Goal: Information Seeking & Learning: Learn about a topic

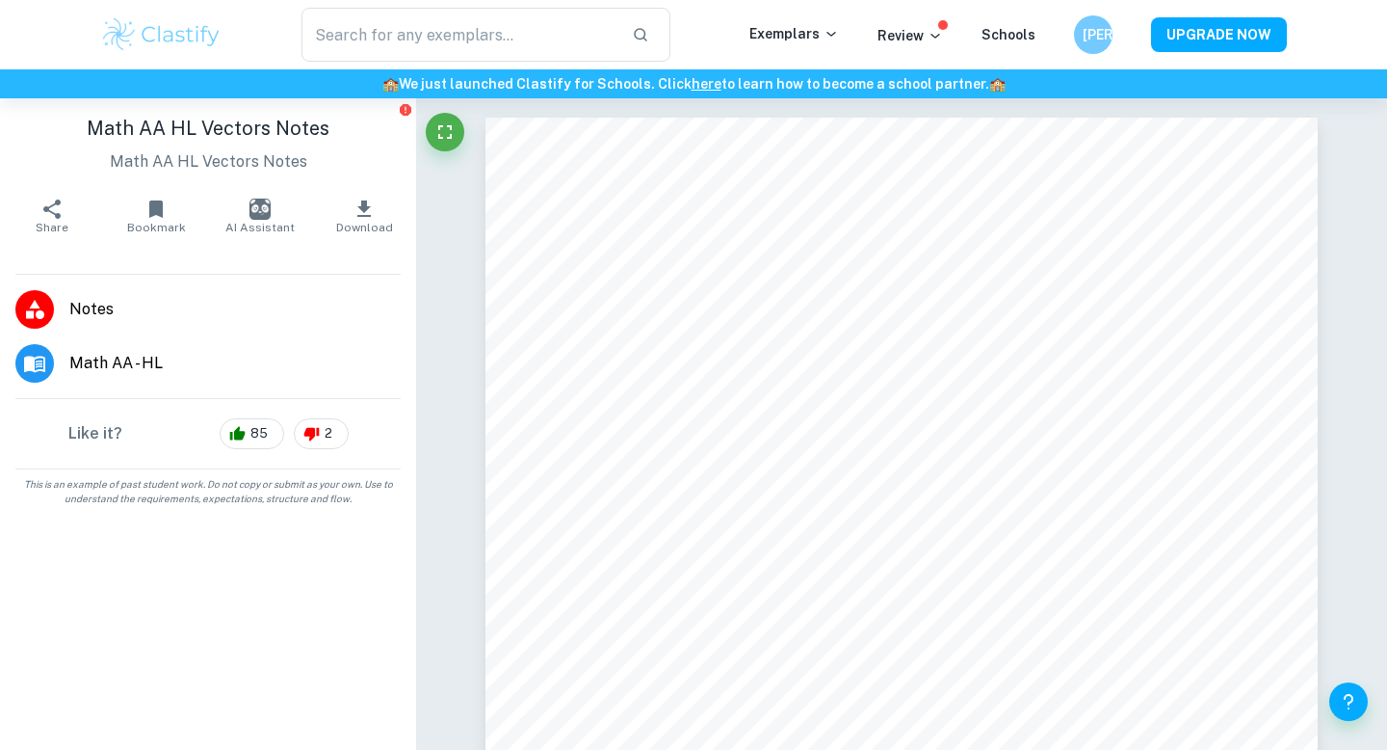
click at [235, 22] on div "​" at bounding box center [486, 35] width 527 height 54
click at [160, 41] on img at bounding box center [161, 34] width 122 height 39
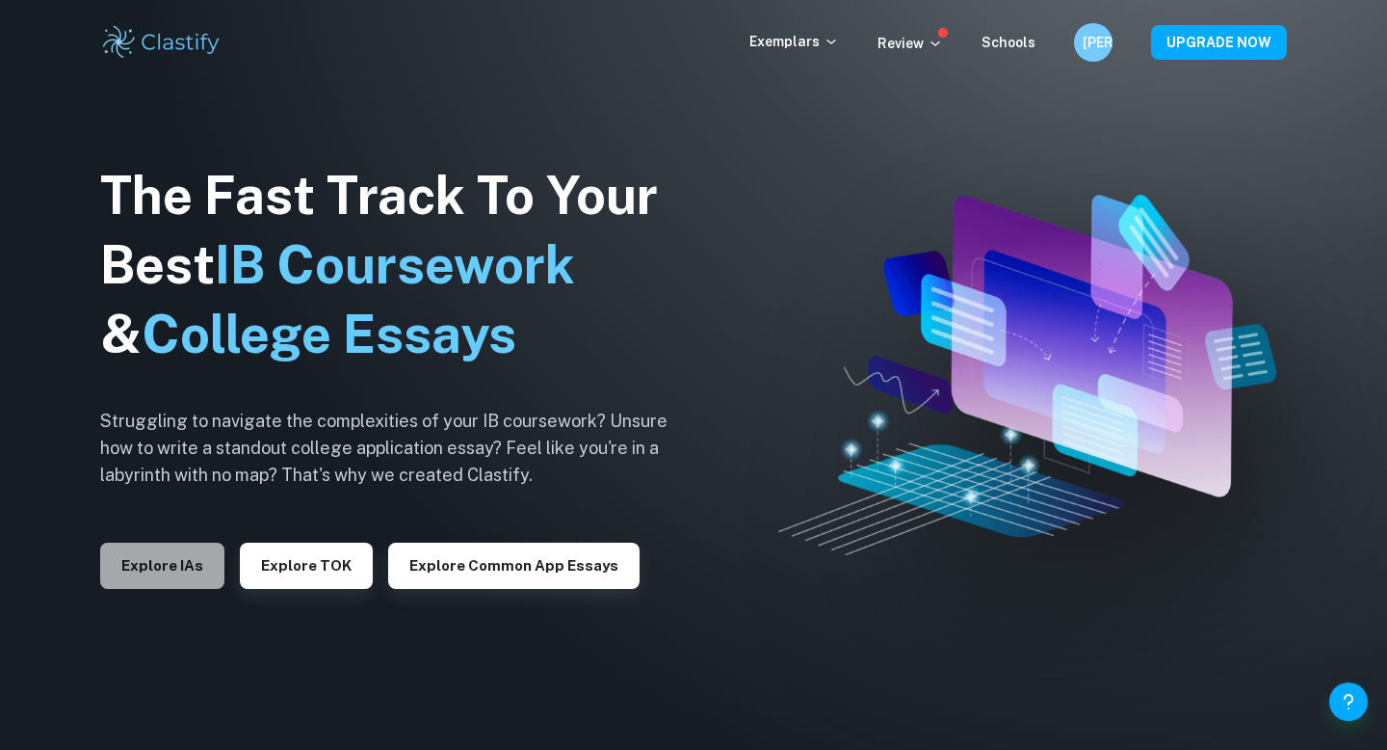
click at [189, 557] on button "Explore IAs" at bounding box center [162, 565] width 124 height 46
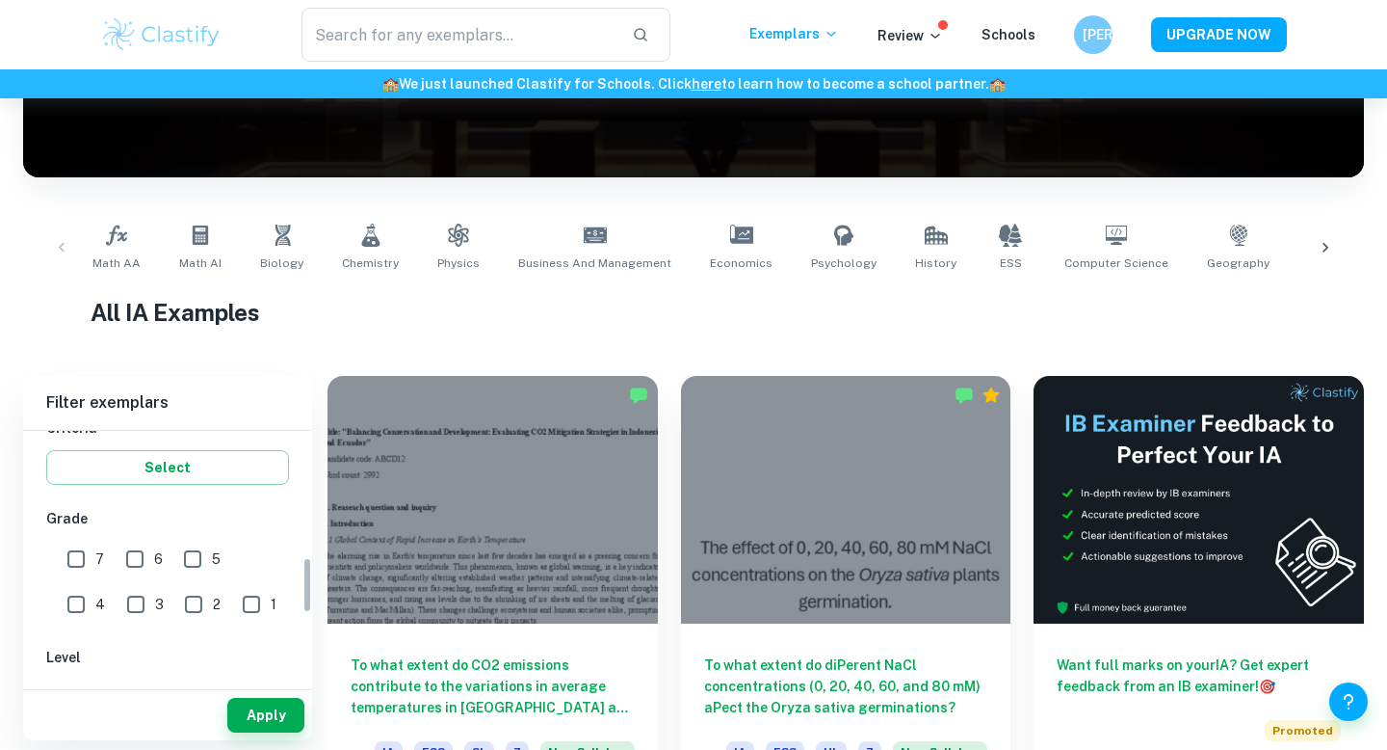
scroll to position [561, 0]
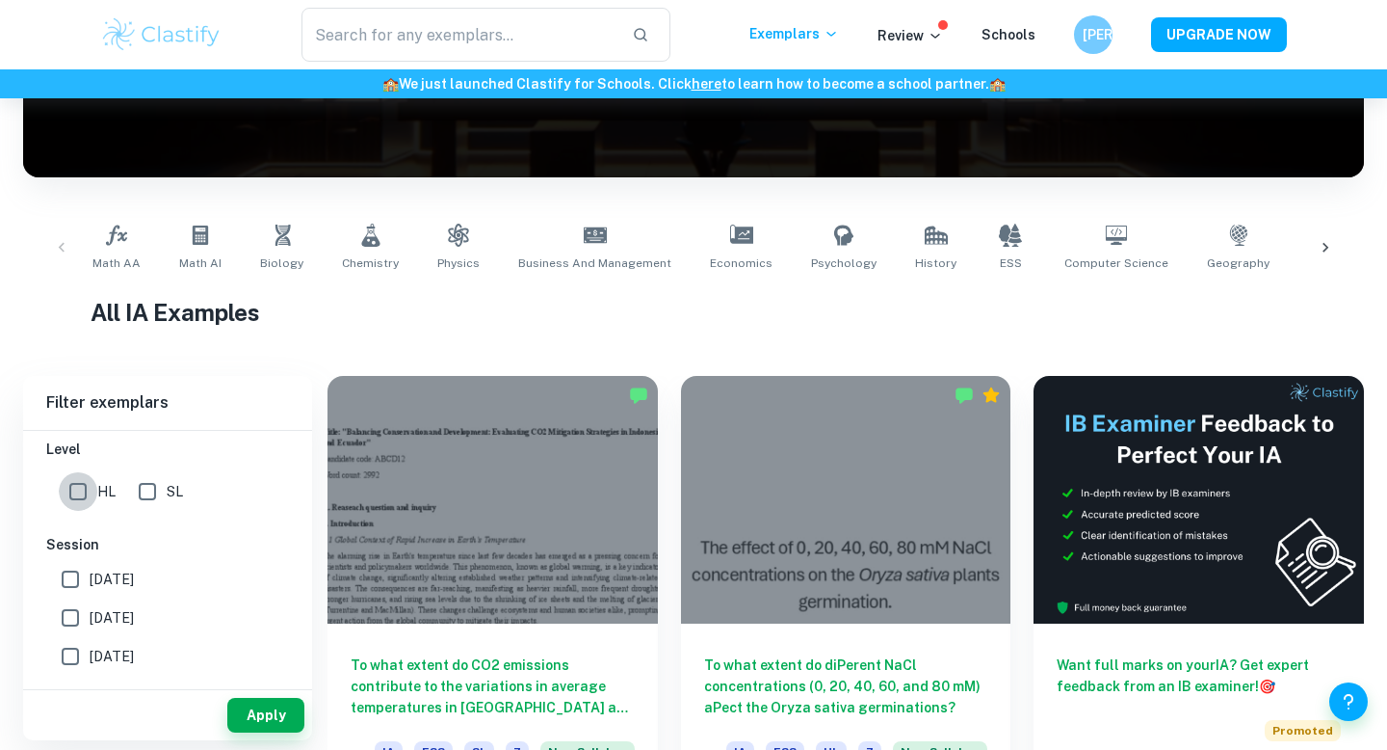
click at [73, 501] on input "HL" at bounding box center [78, 491] width 39 height 39
checkbox input "true"
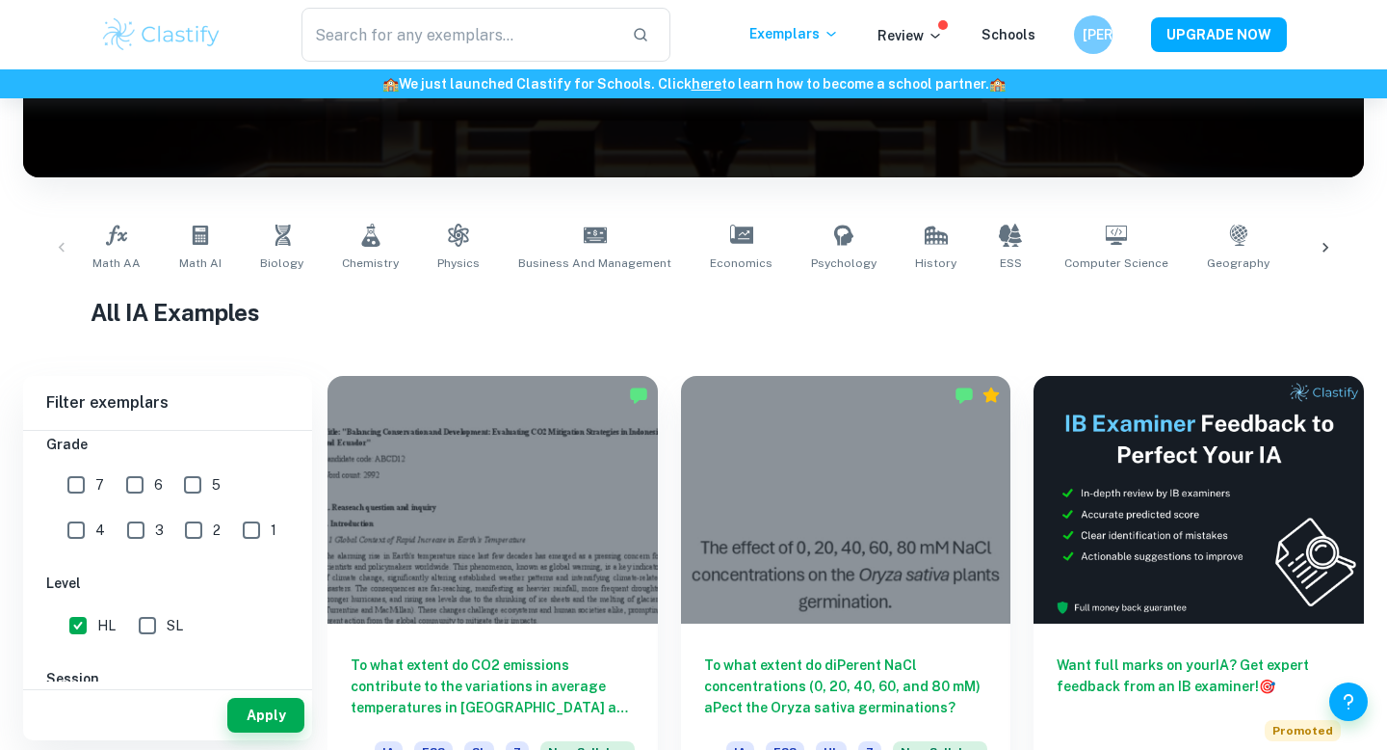
click at [82, 483] on input "7" at bounding box center [76, 484] width 39 height 39
checkbox input "true"
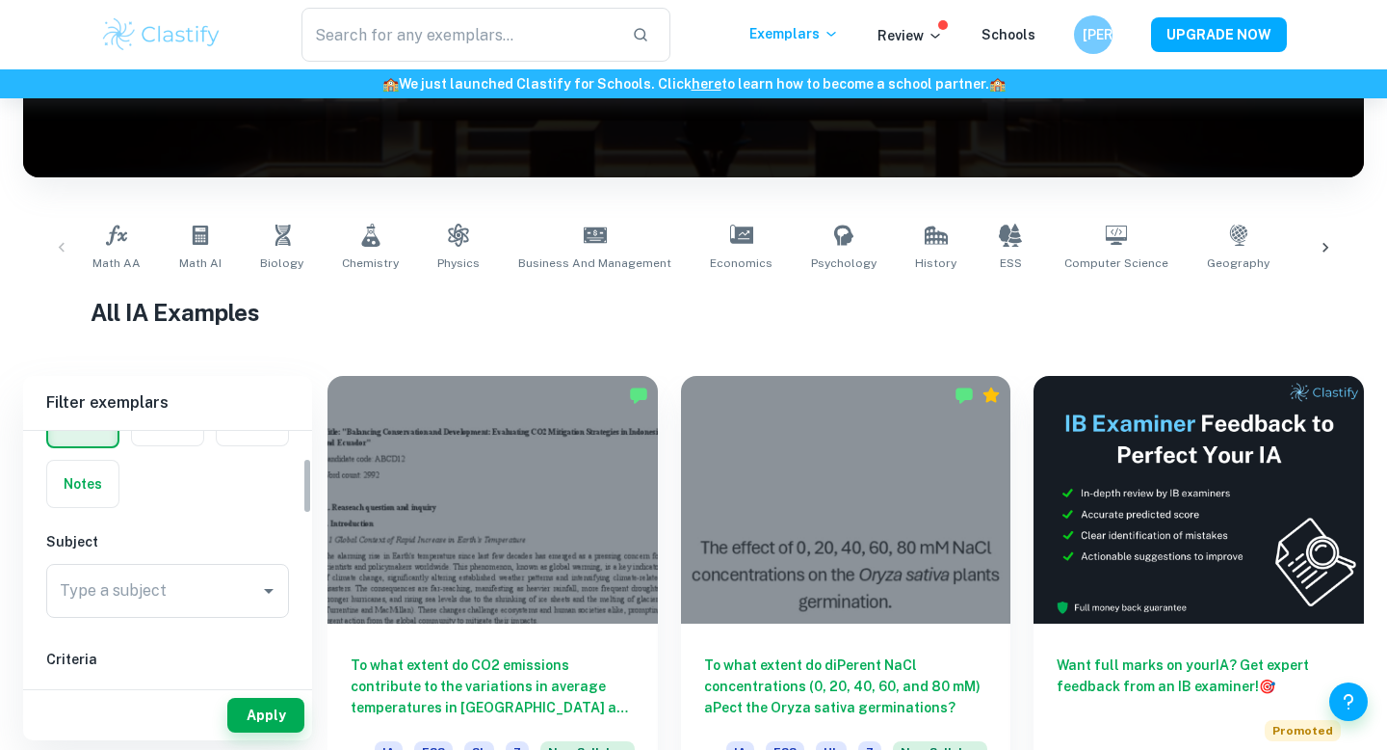
click at [106, 620] on div "Type a subject Type a subject" at bounding box center [167, 595] width 243 height 62
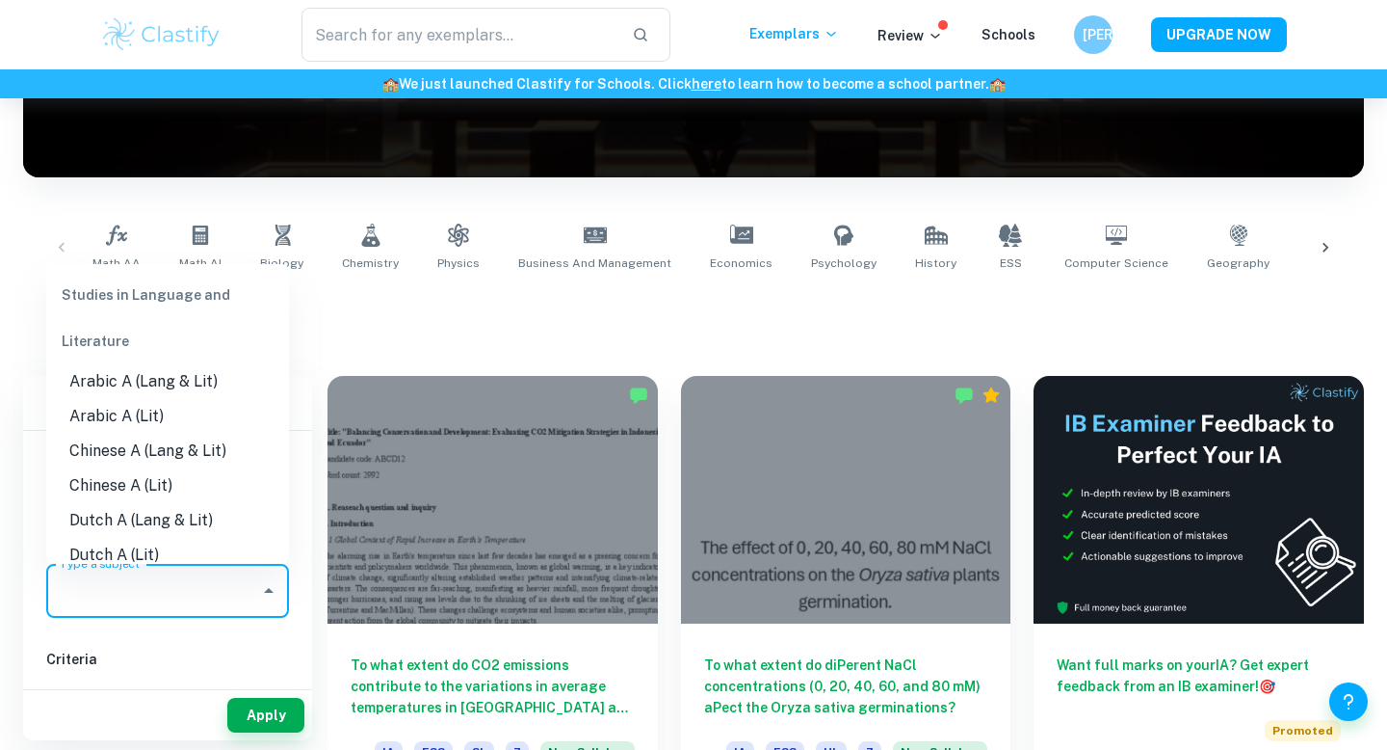
click at [106, 602] on input "Type a subject" at bounding box center [153, 590] width 197 height 37
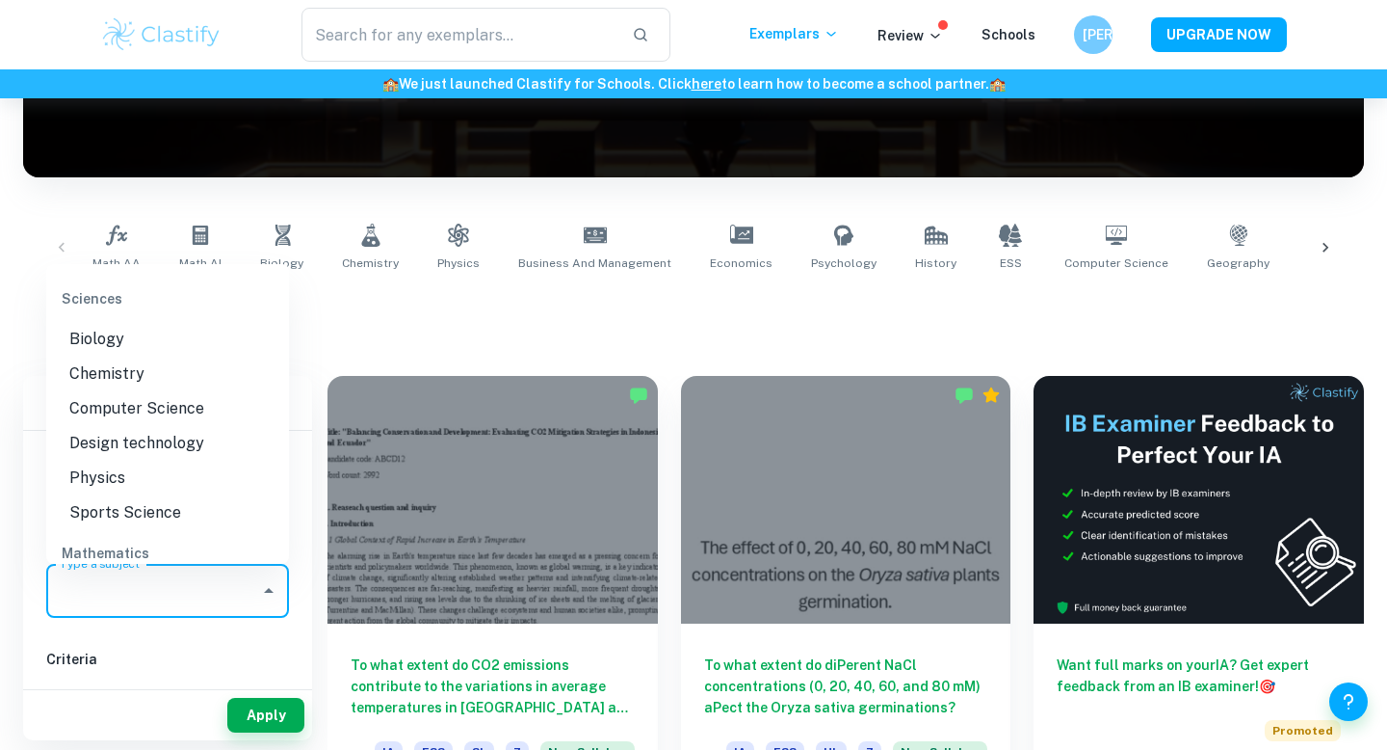
scroll to position [2600, 0]
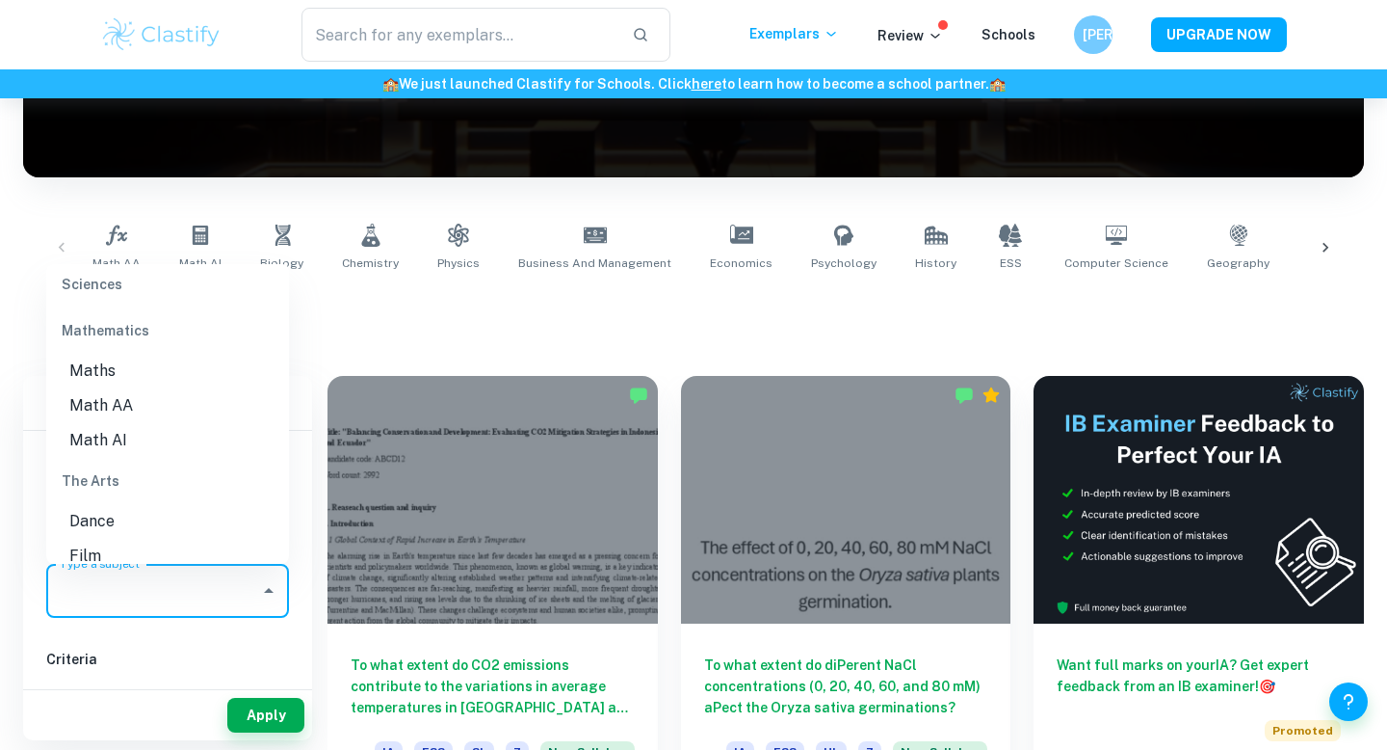
click at [126, 388] on li "Math AA" at bounding box center [167, 405] width 243 height 35
type input "Math AA"
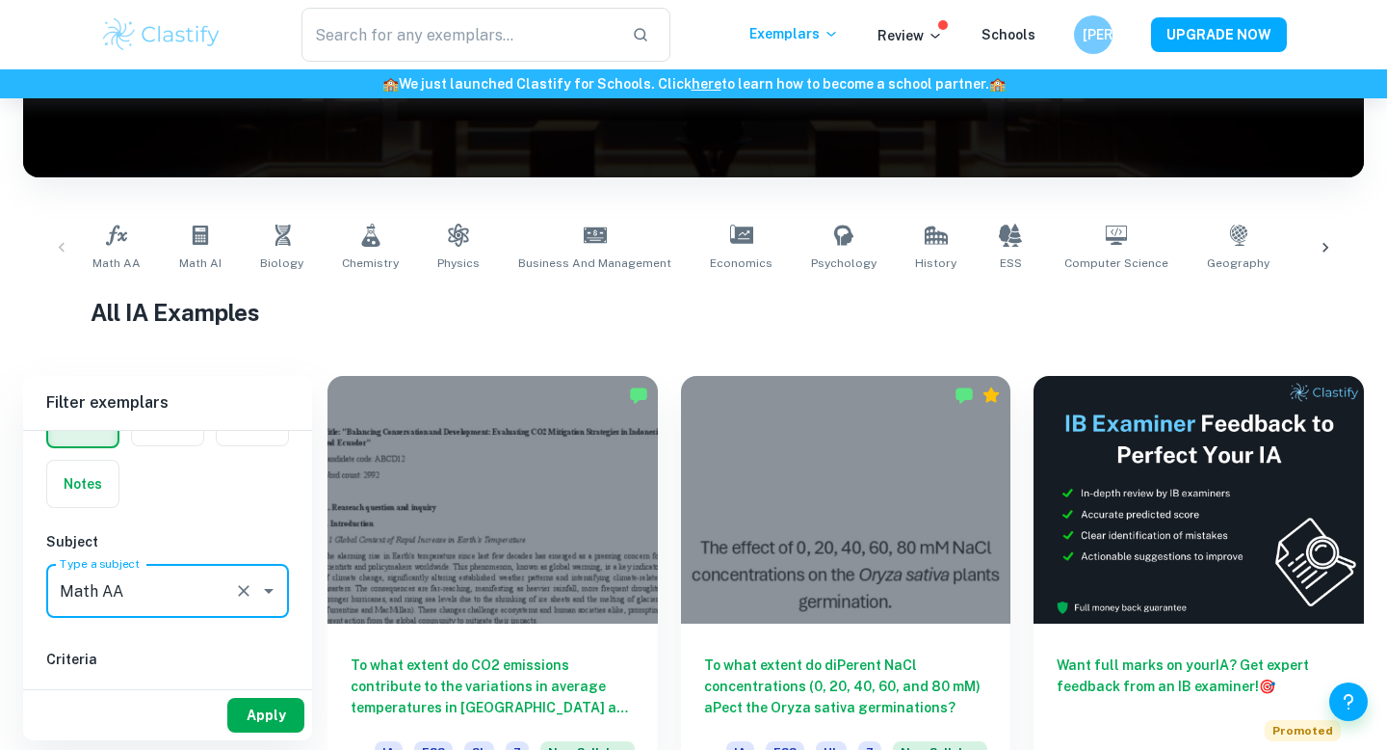
click at [236, 711] on button "Apply" at bounding box center [265, 715] width 77 height 35
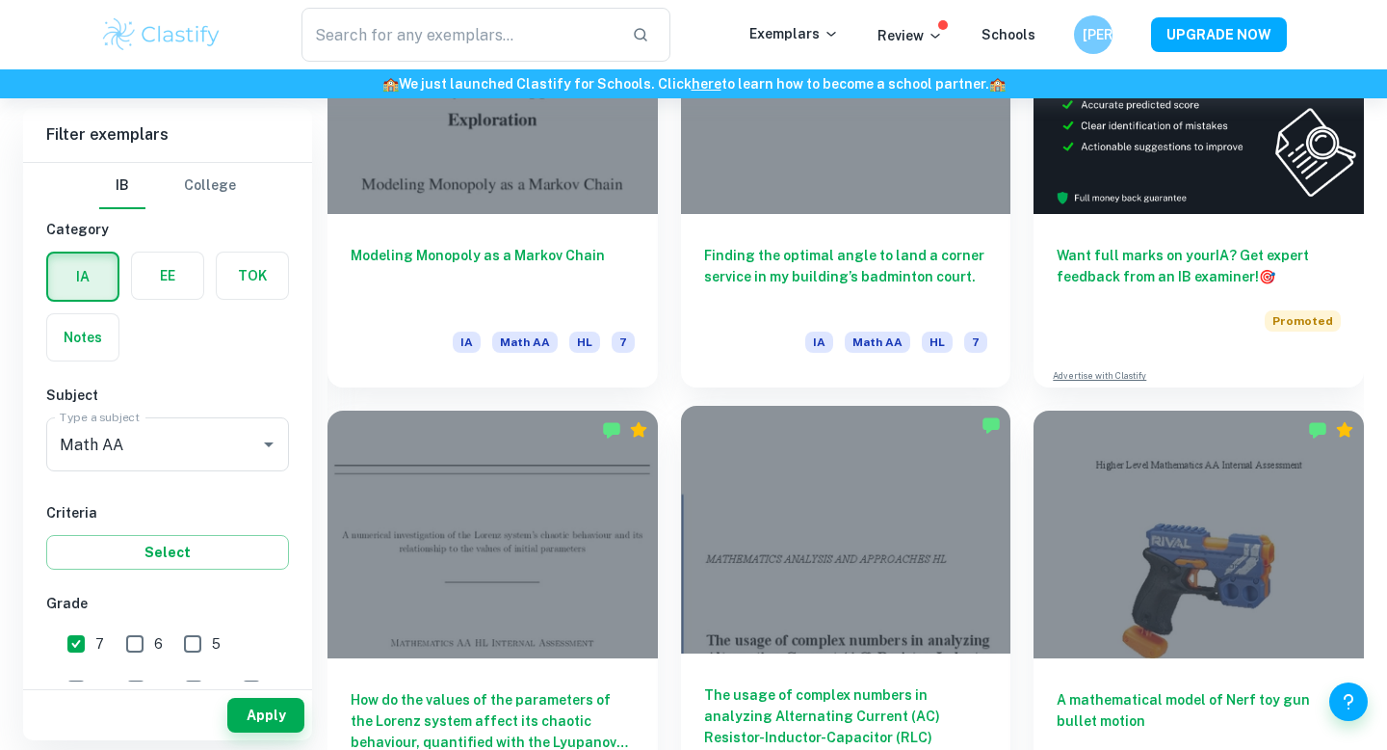
scroll to position [573, 0]
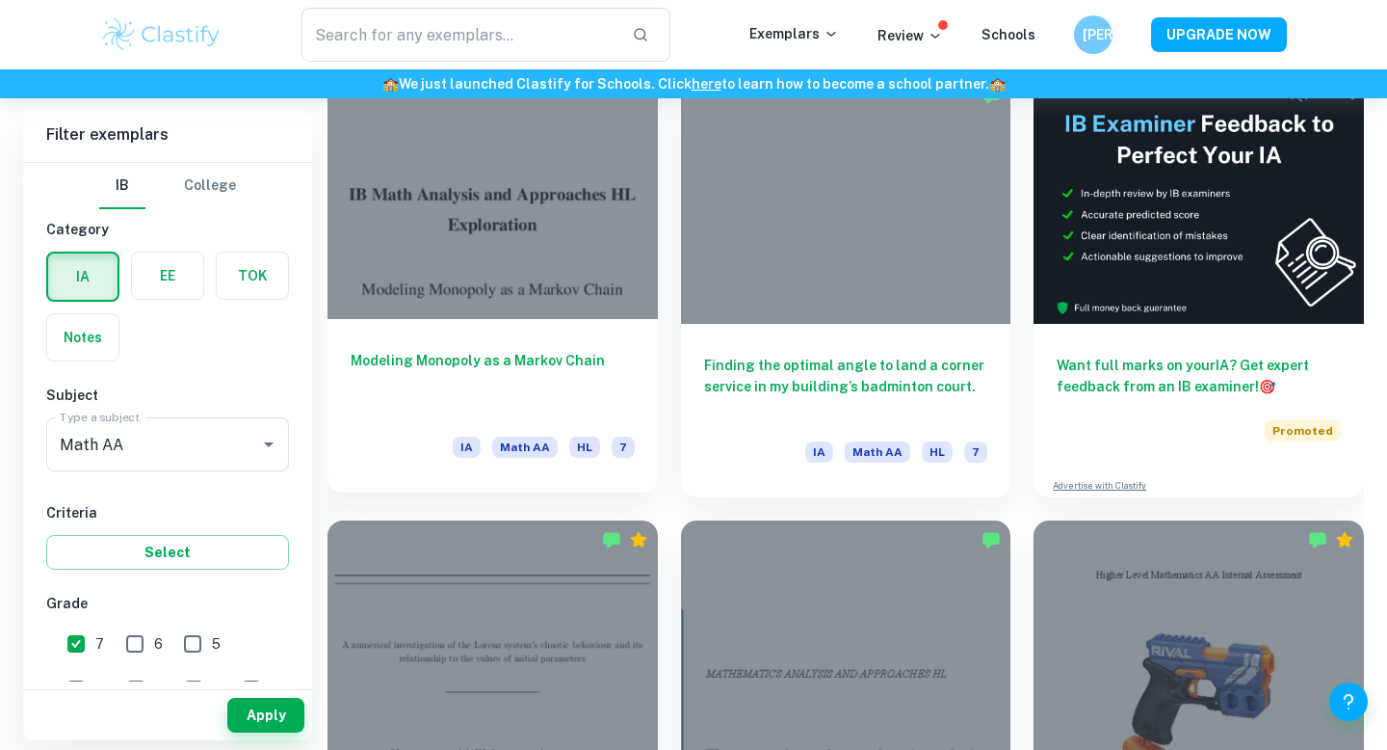
click at [594, 277] on div at bounding box center [493, 195] width 330 height 248
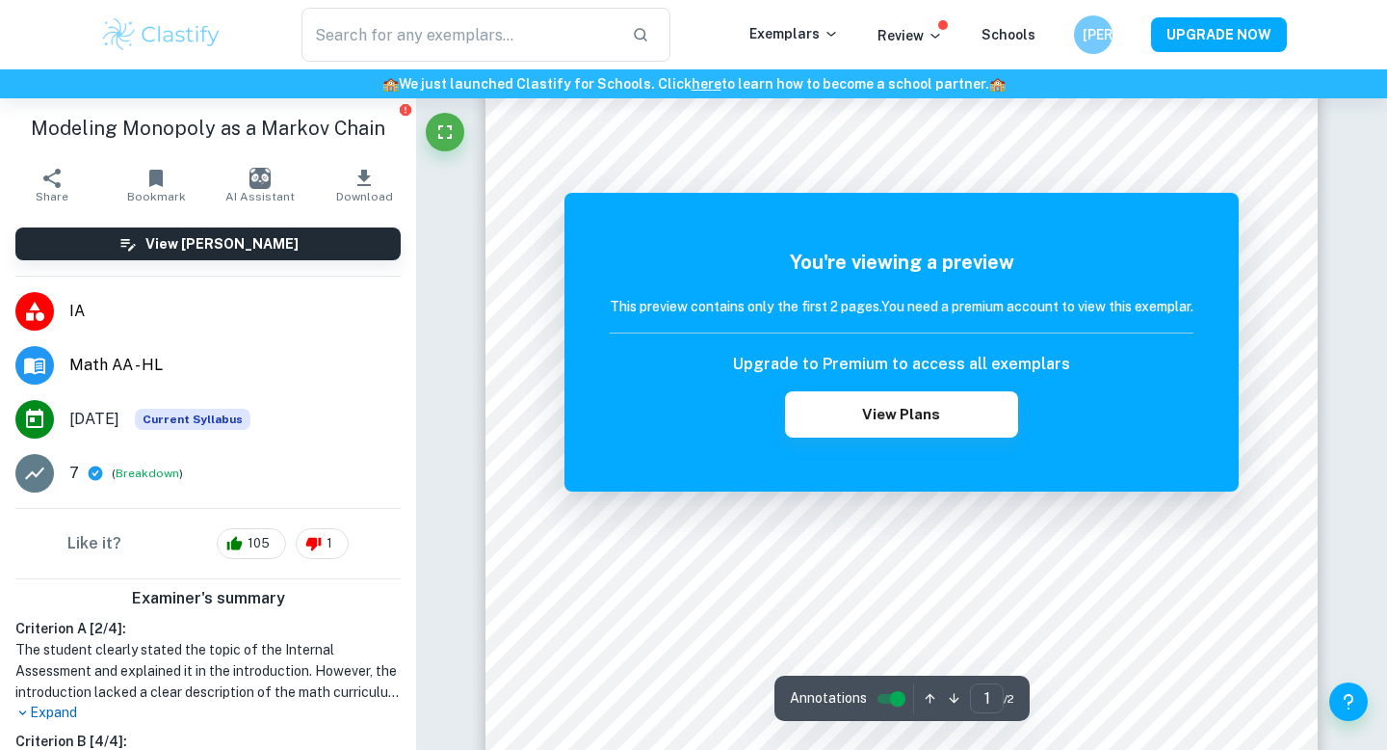
scroll to position [339, 0]
click at [855, 419] on button "View Plans" at bounding box center [901, 414] width 233 height 46
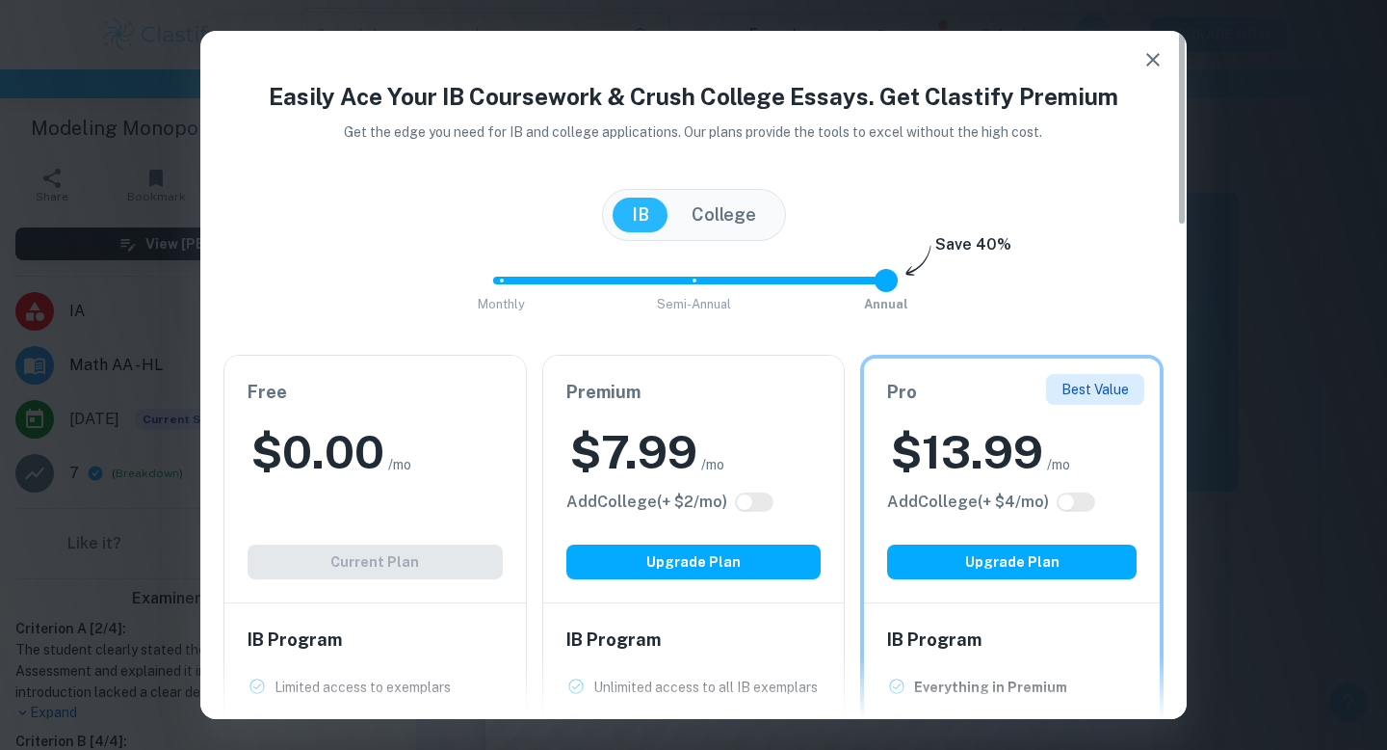
click at [1151, 70] on icon "button" at bounding box center [1153, 59] width 23 height 23
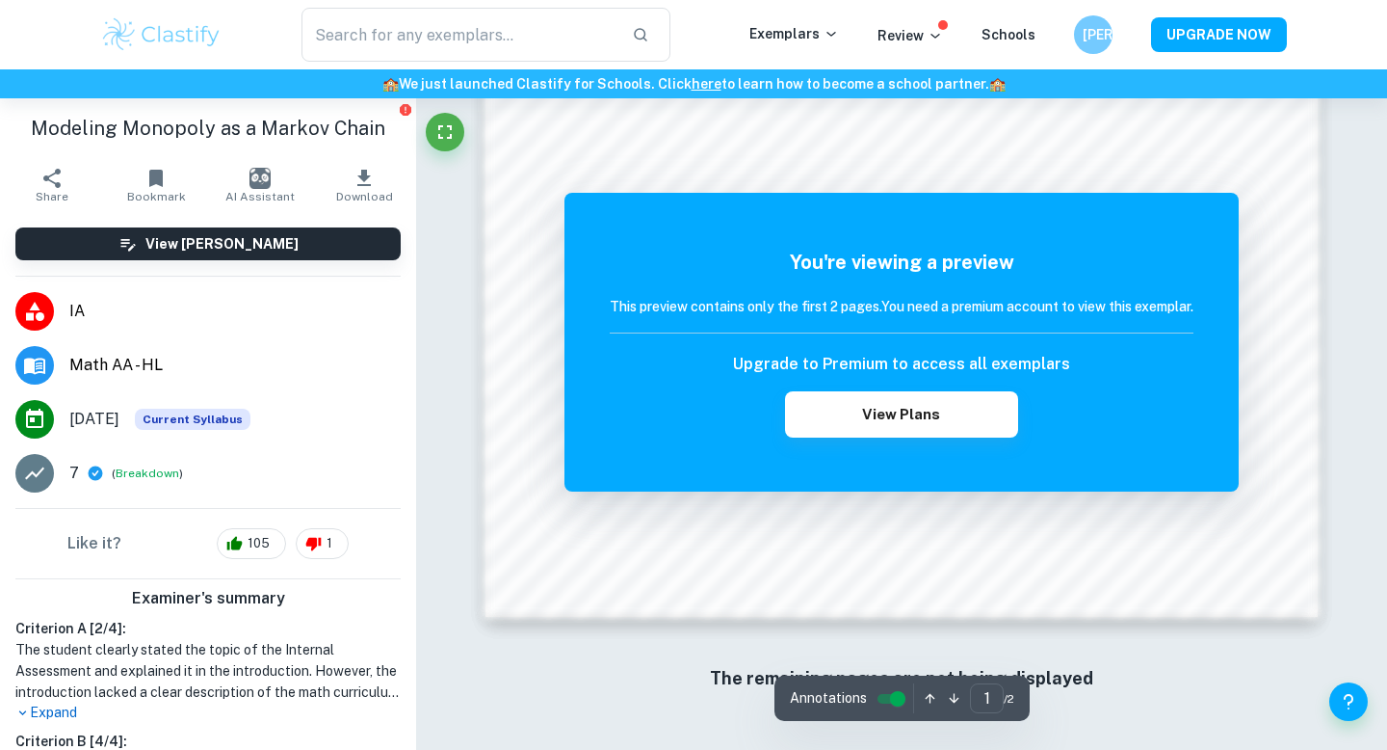
scroll to position [875, 0]
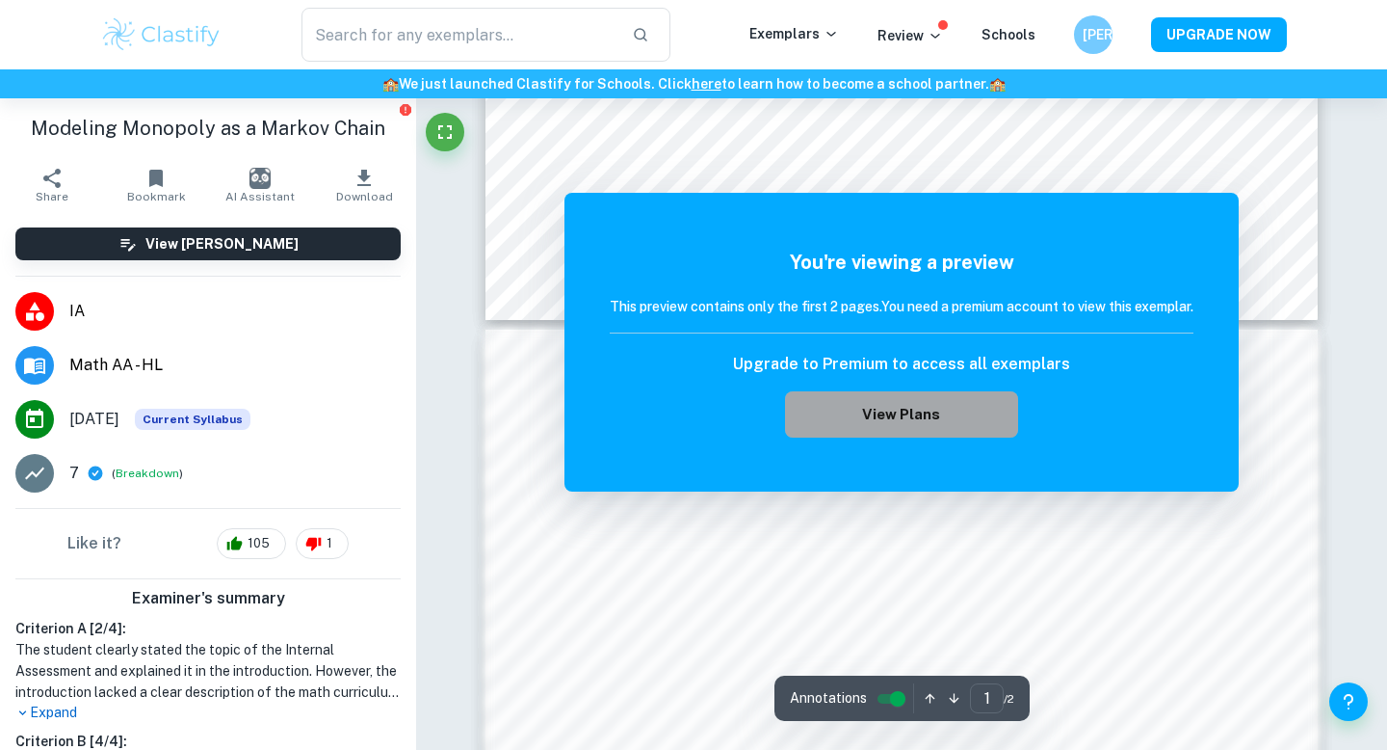
click at [850, 406] on button "View Plans" at bounding box center [901, 414] width 233 height 46
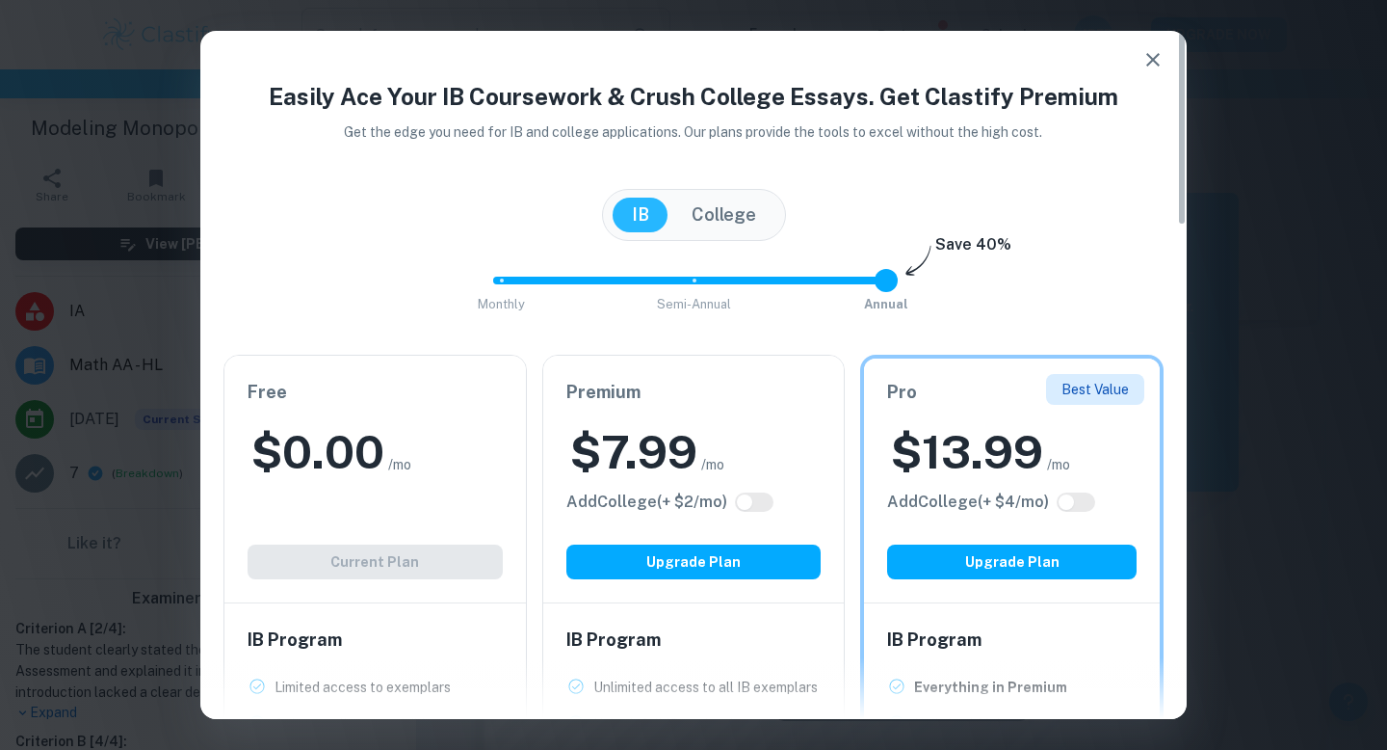
click at [442, 541] on div "Free $ 0.00 /mo Add College (+ $ 2 /mo) Current Plan" at bounding box center [375, 479] width 302 height 247
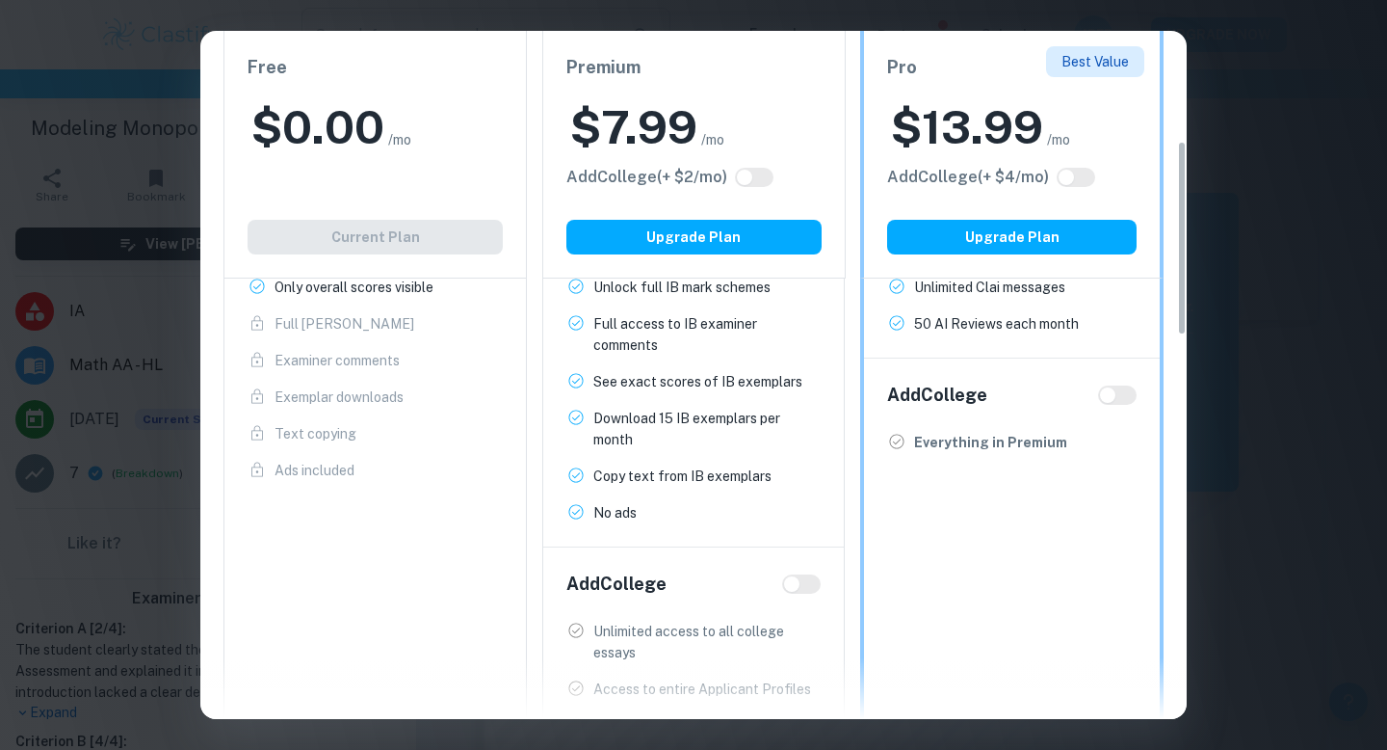
scroll to position [0, 0]
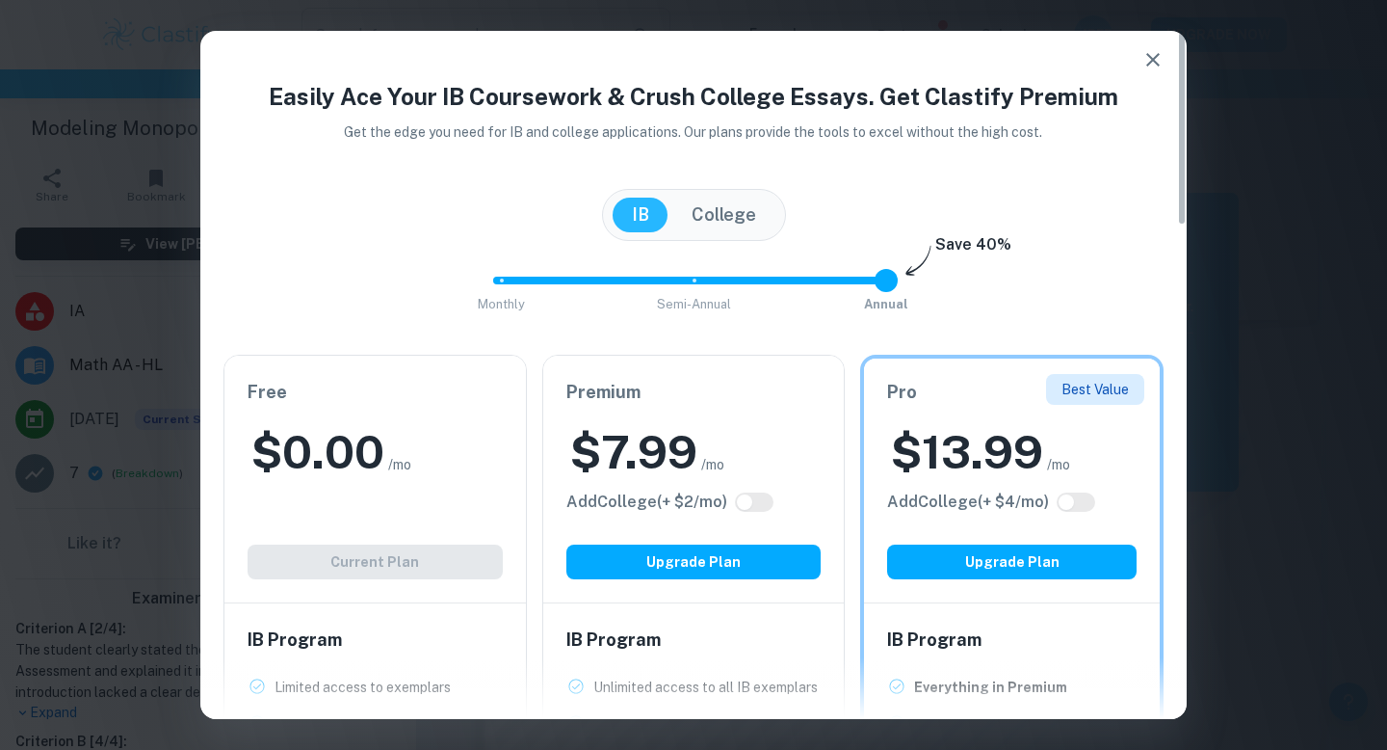
click at [1161, 61] on icon "button" at bounding box center [1153, 59] width 23 height 23
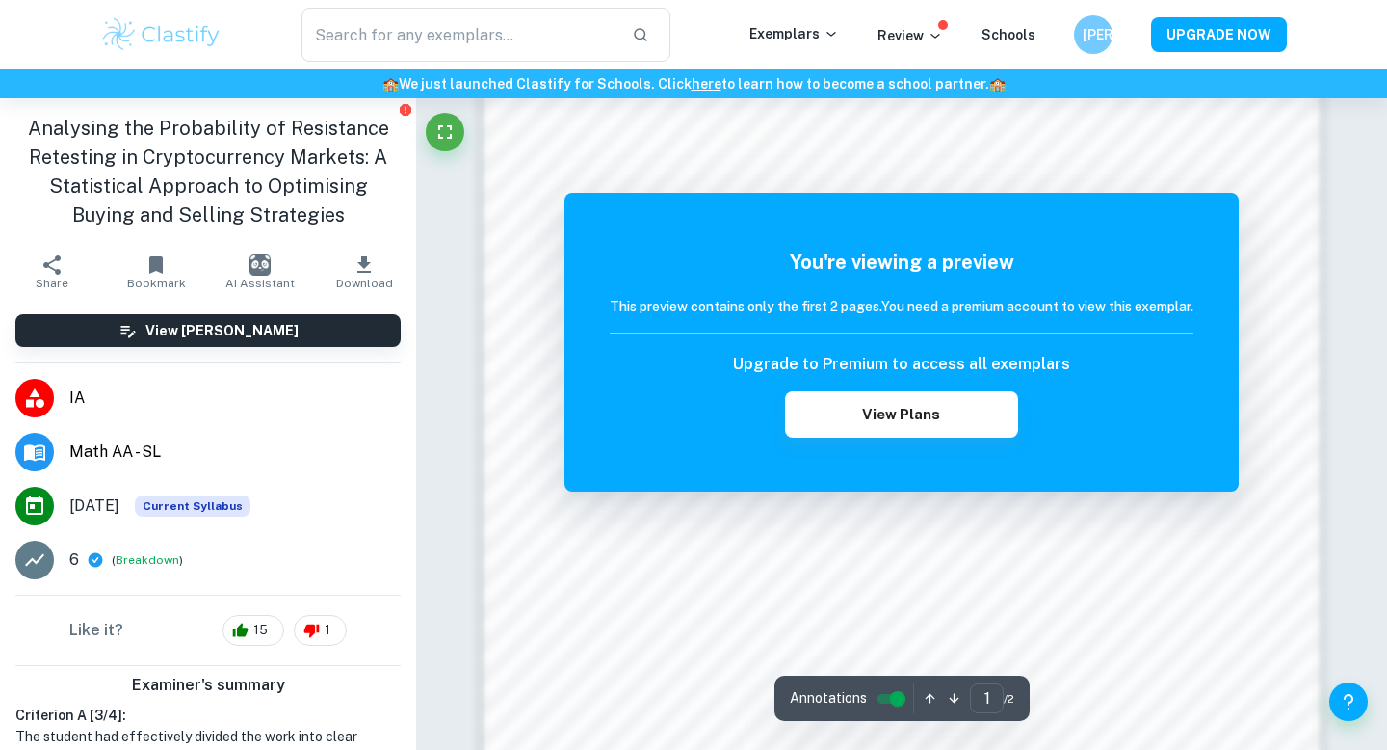
scroll to position [1863, 0]
